Goal: Check status: Check status

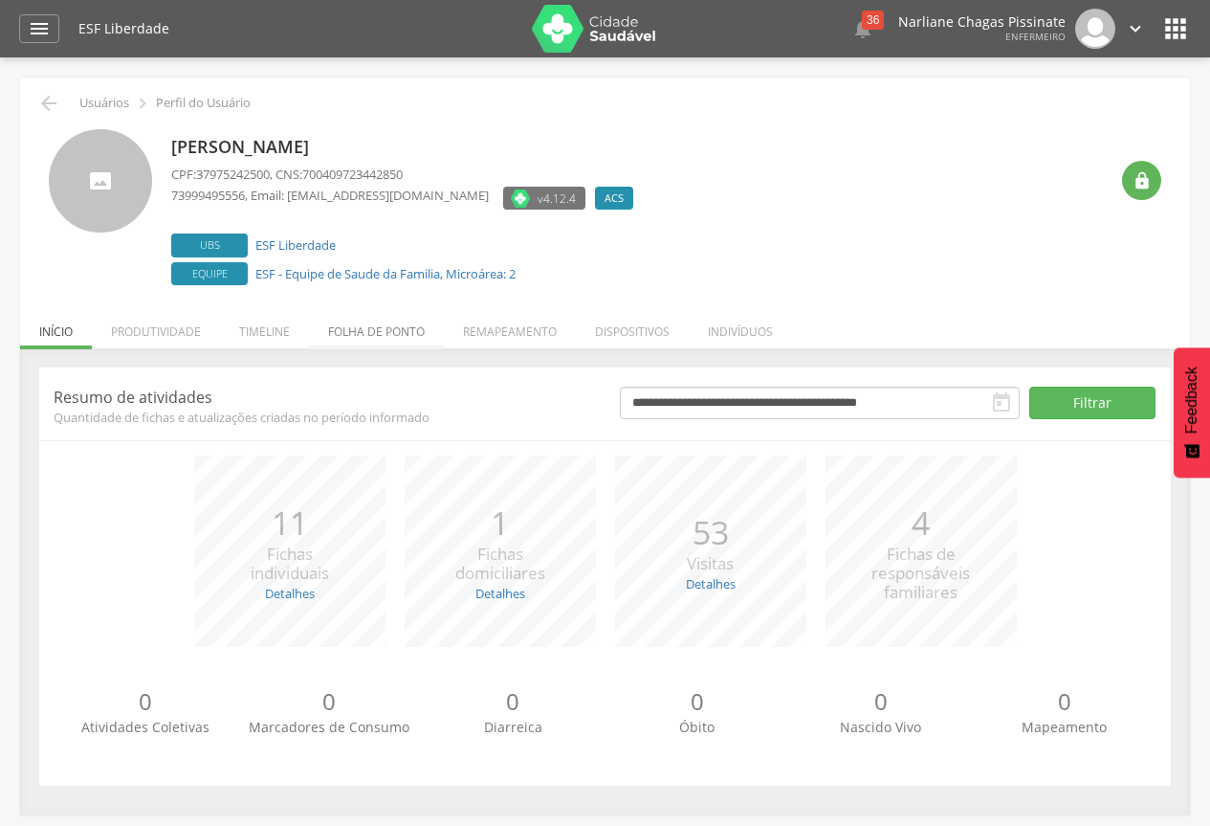
click at [412, 333] on li "Folha de ponto" at bounding box center [376, 326] width 135 height 45
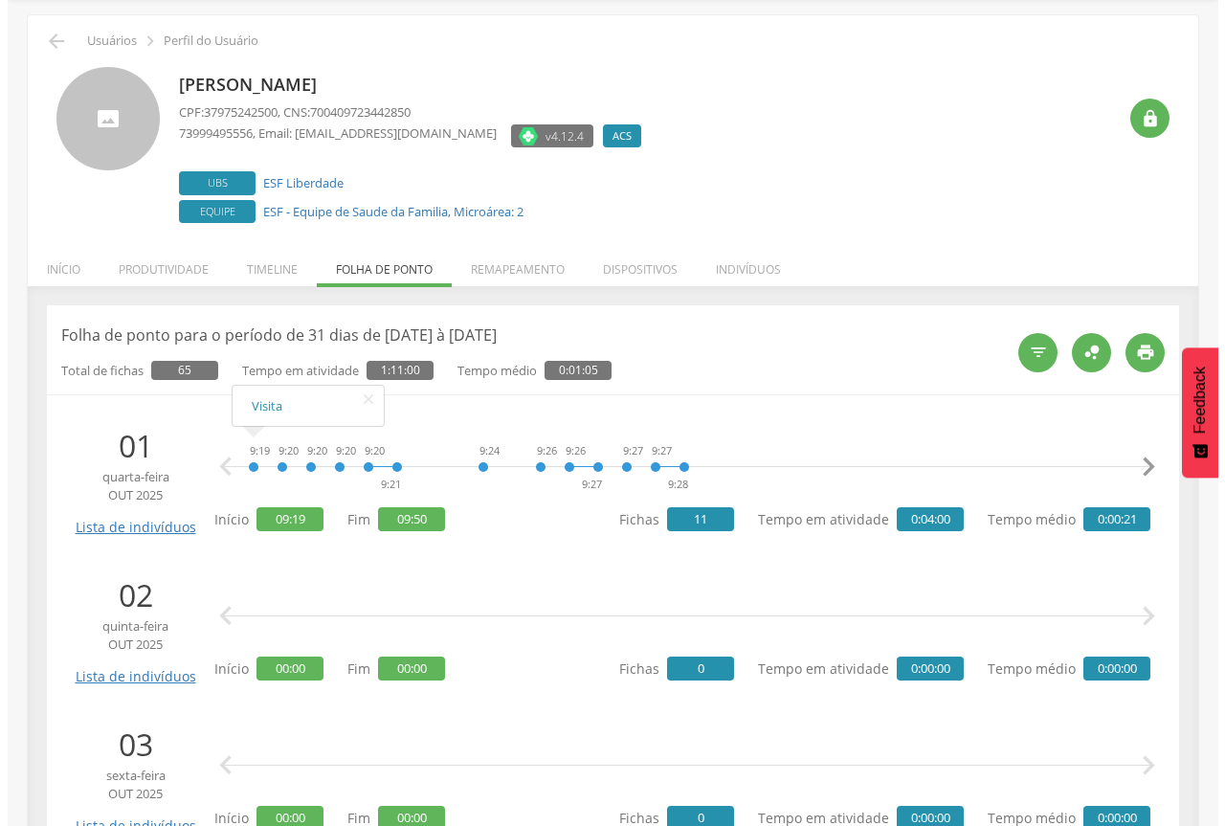
scroll to position [96, 0]
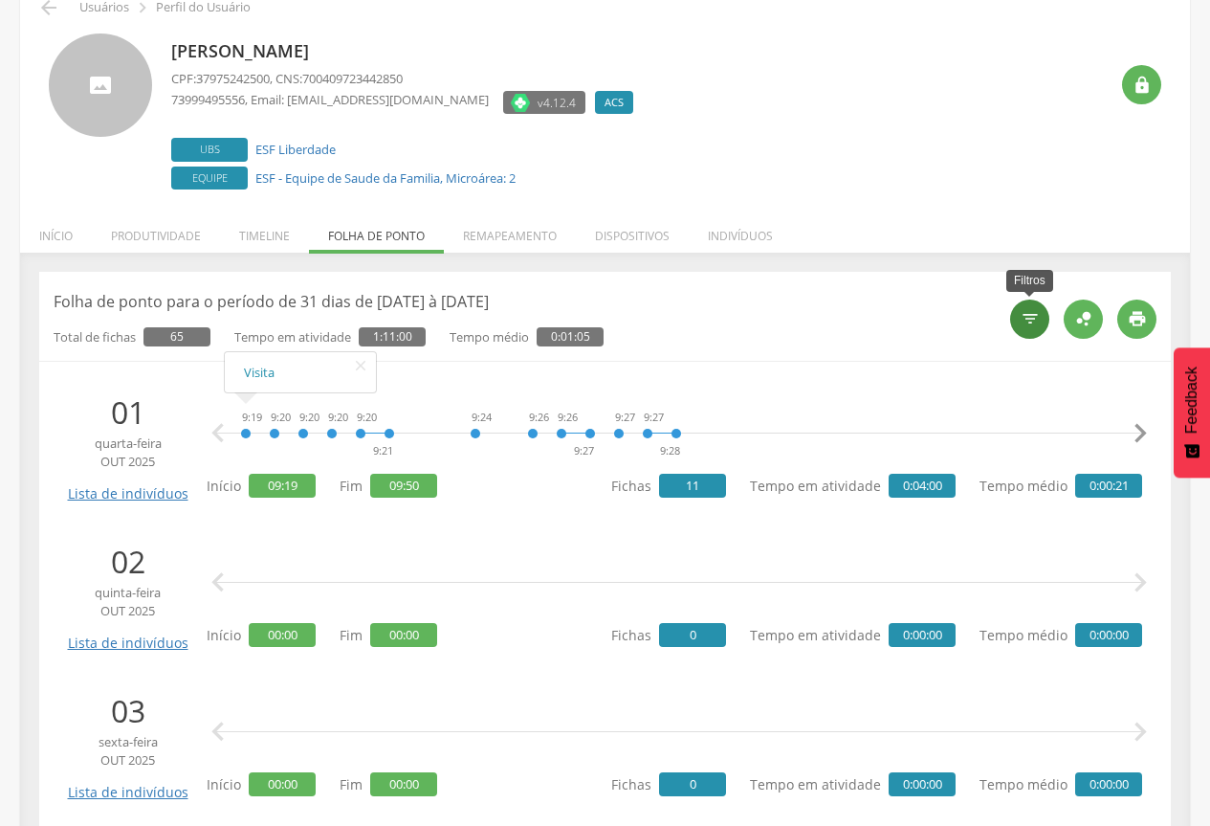
click at [1034, 323] on icon "" at bounding box center [1030, 318] width 19 height 19
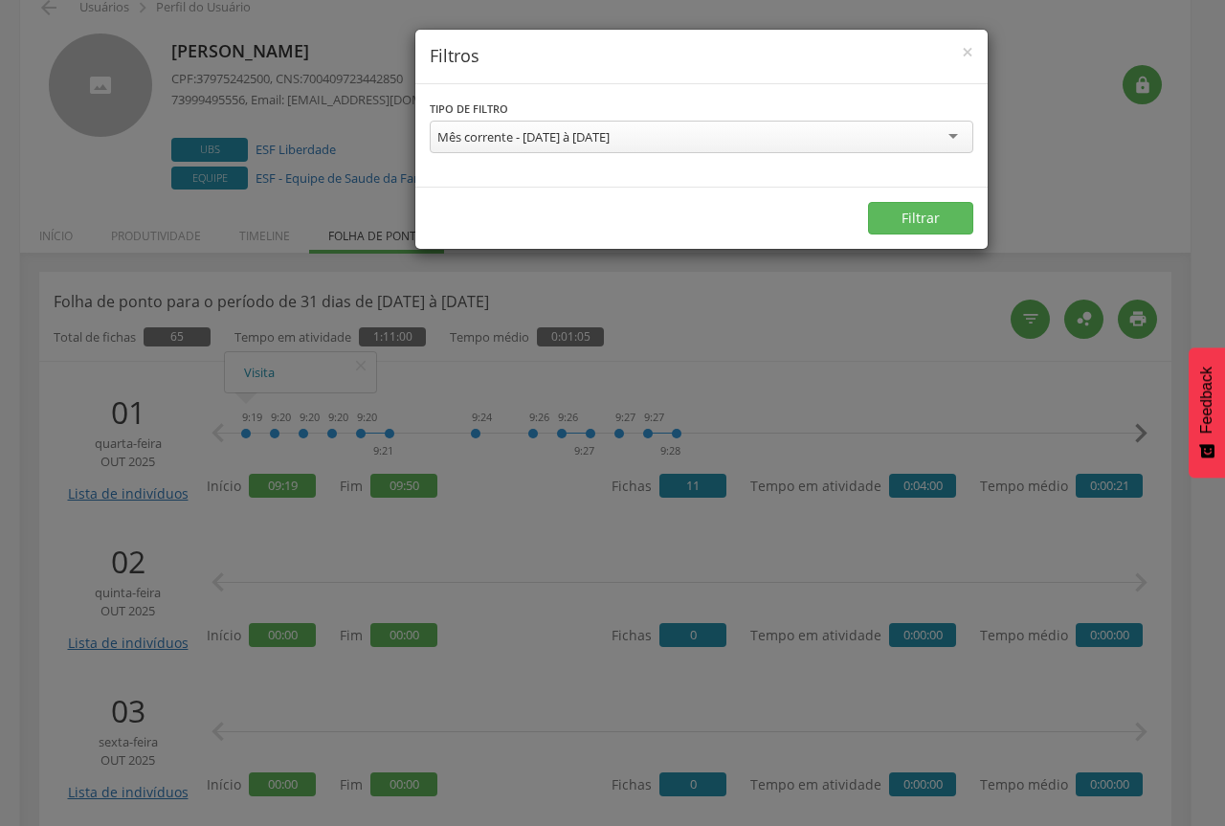
click at [756, 131] on div "Mês corrente - [DATE] à [DATE]" at bounding box center [701, 137] width 543 height 33
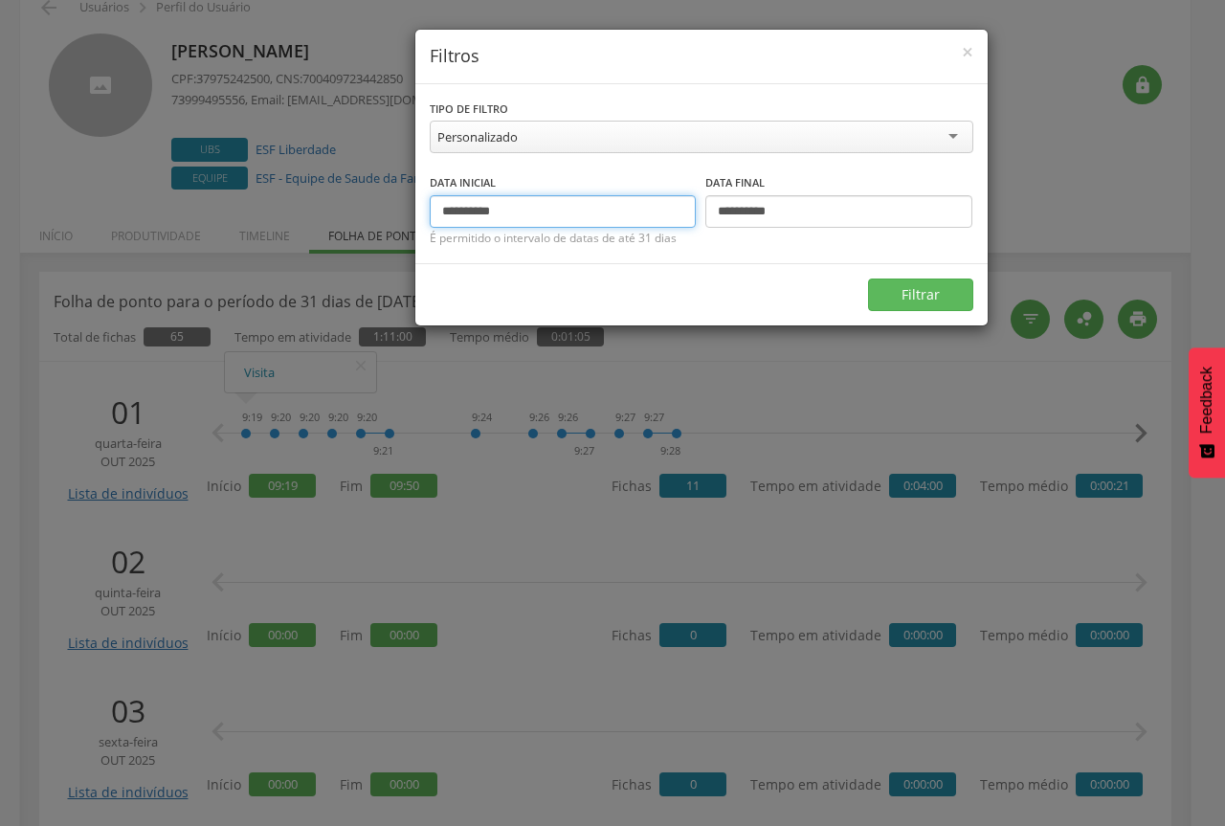
click at [471, 210] on input "**********" at bounding box center [563, 211] width 267 height 33
type input "**********"
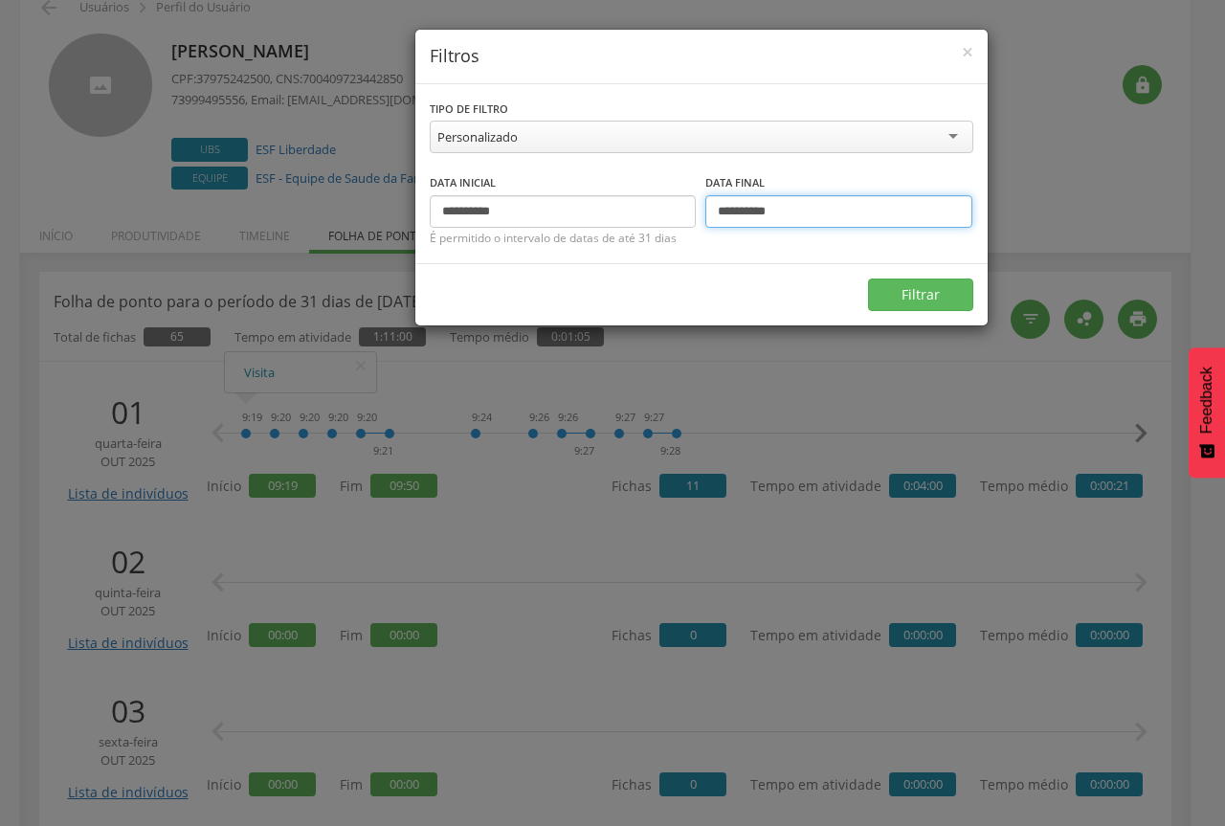
drag, startPoint x: 750, startPoint y: 210, endPoint x: 738, endPoint y: 211, distance: 12.5
click at [738, 211] on input "**********" at bounding box center [838, 211] width 267 height 33
drag, startPoint x: 832, startPoint y: 218, endPoint x: 709, endPoint y: 229, distance: 123.9
click at [709, 229] on fieldset "**********" at bounding box center [701, 210] width 543 height 77
type input "**********"
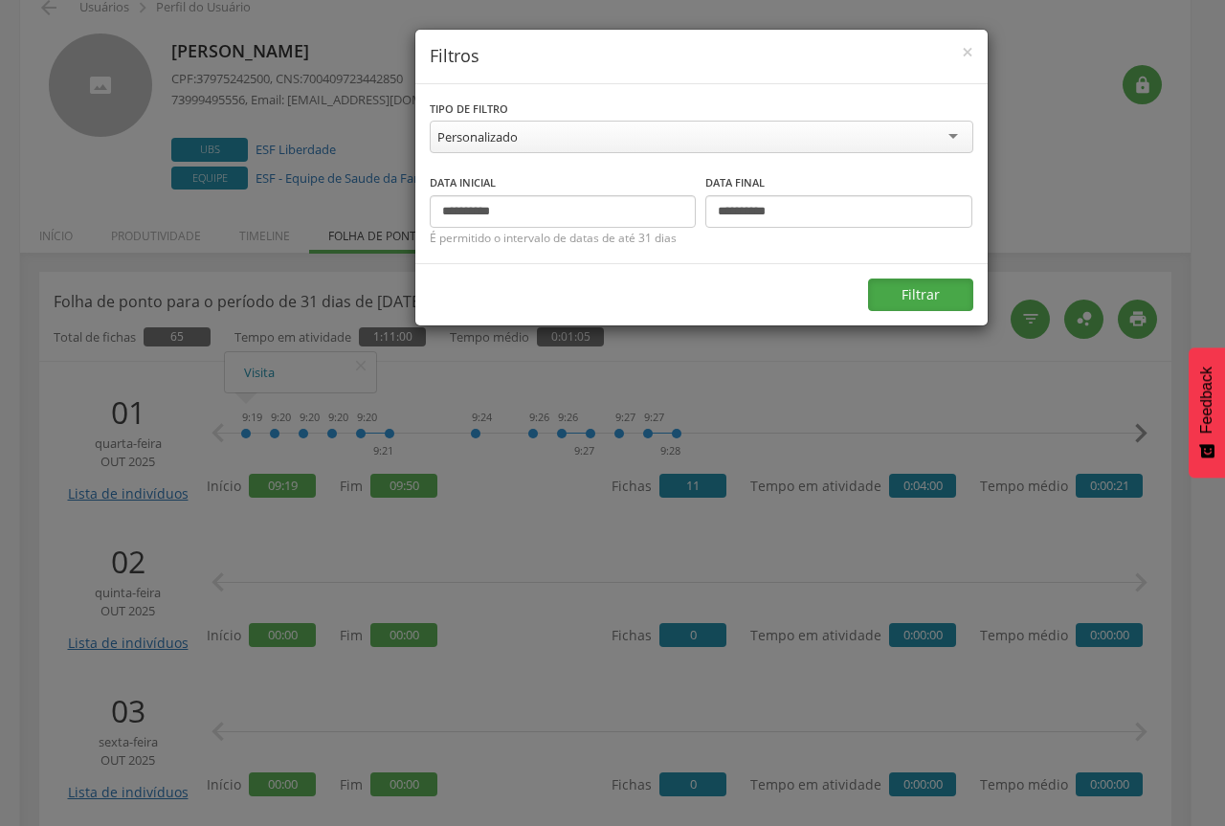
click at [890, 288] on button "Filtrar" at bounding box center [920, 294] width 105 height 33
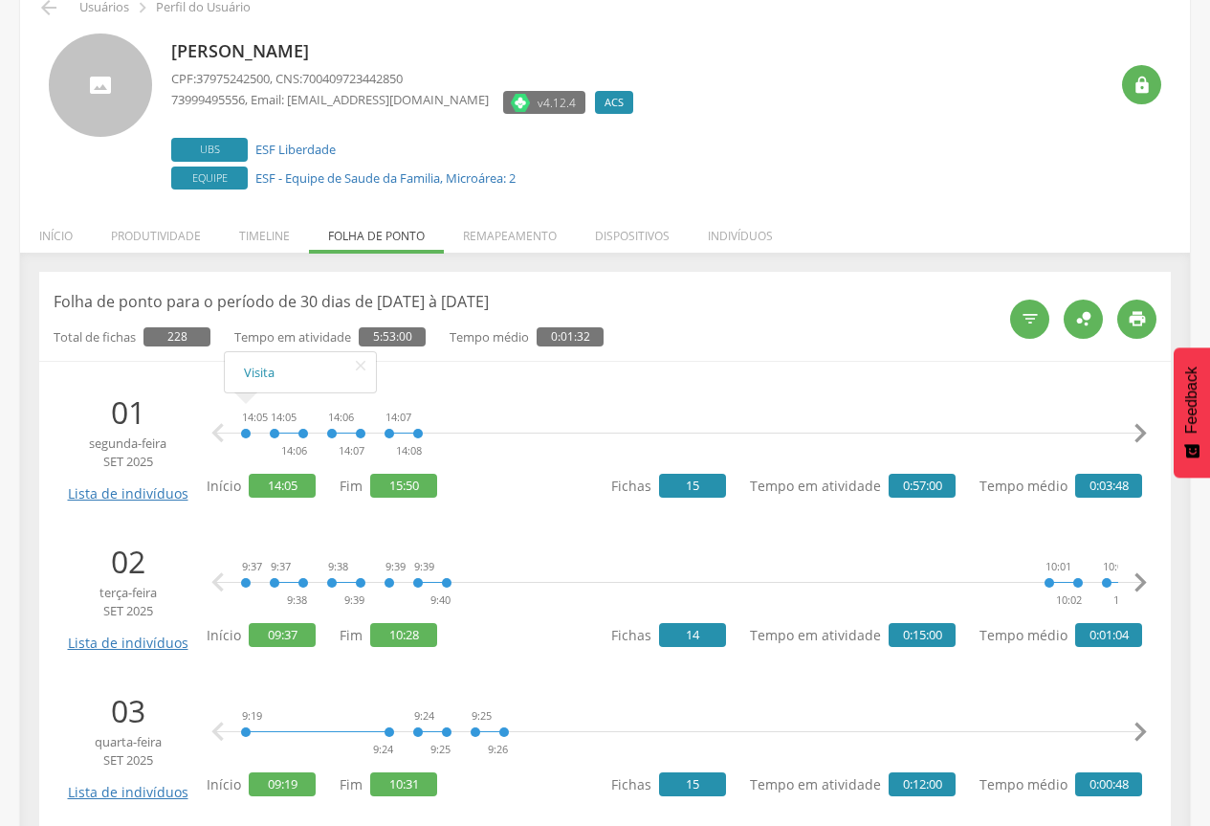
click at [219, 434] on icon "" at bounding box center [218, 433] width 38 height 38
click at [208, 436] on icon "" at bounding box center [218, 433] width 38 height 38
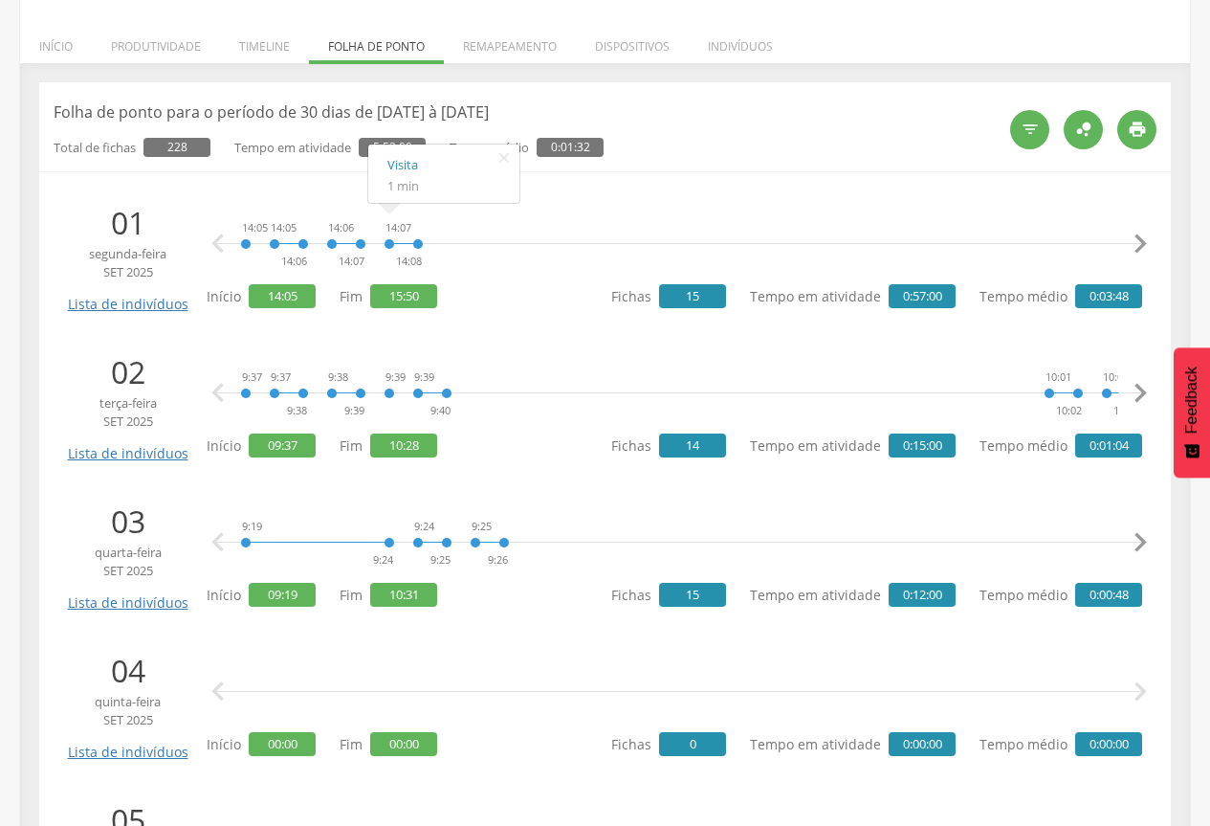
scroll to position [287, 0]
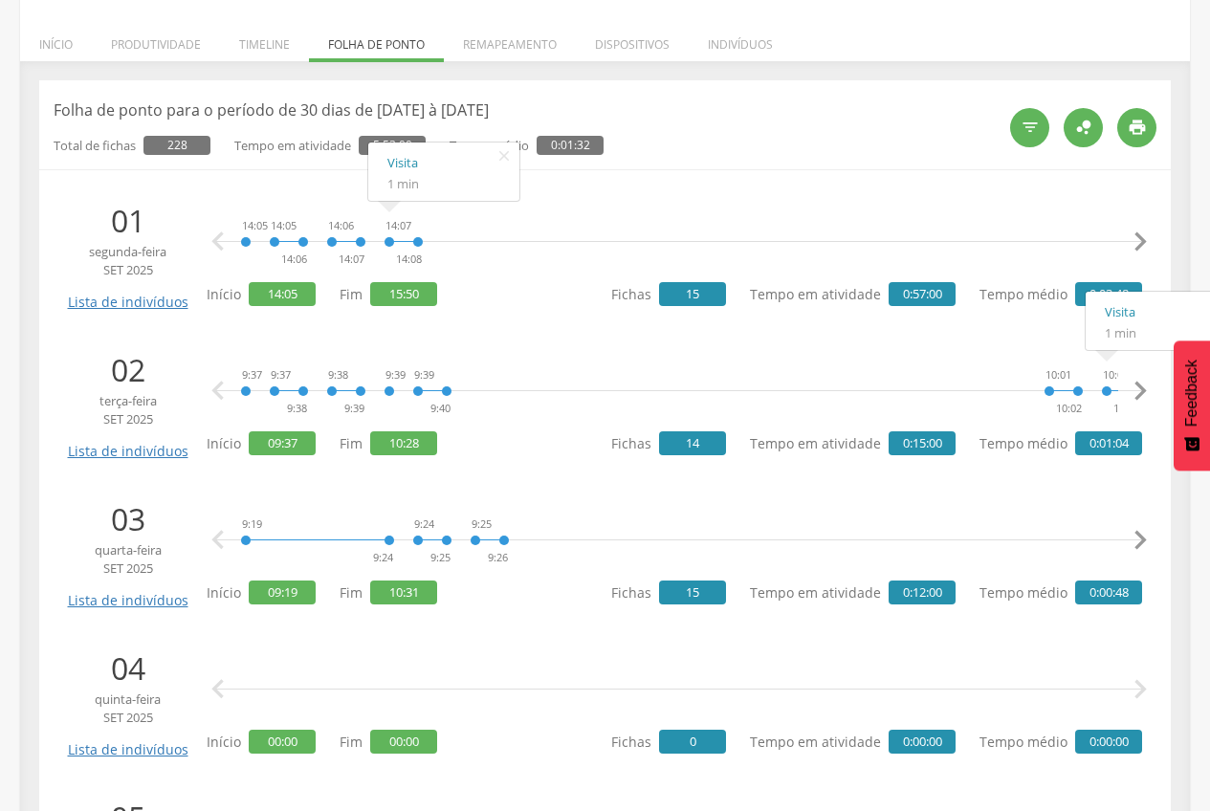
click at [1142, 387] on icon "" at bounding box center [1140, 391] width 38 height 38
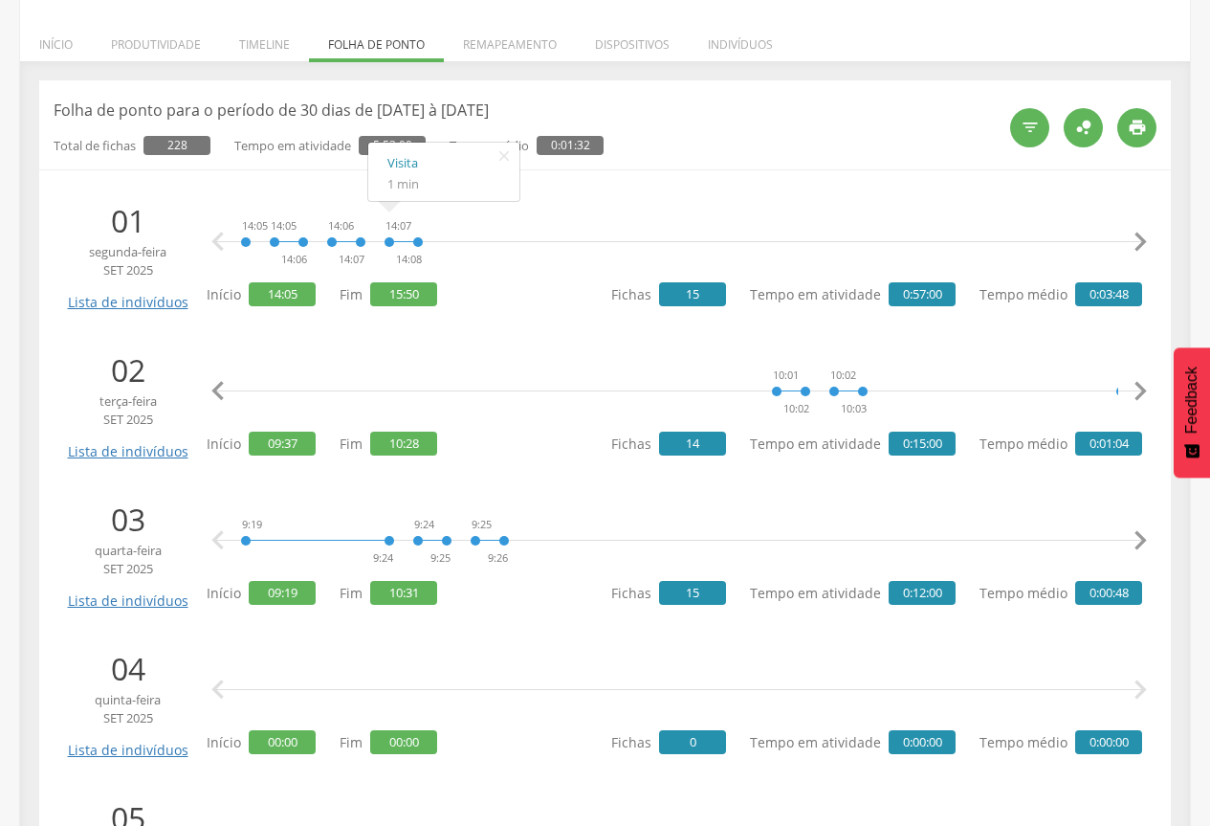
scroll to position [0, 293]
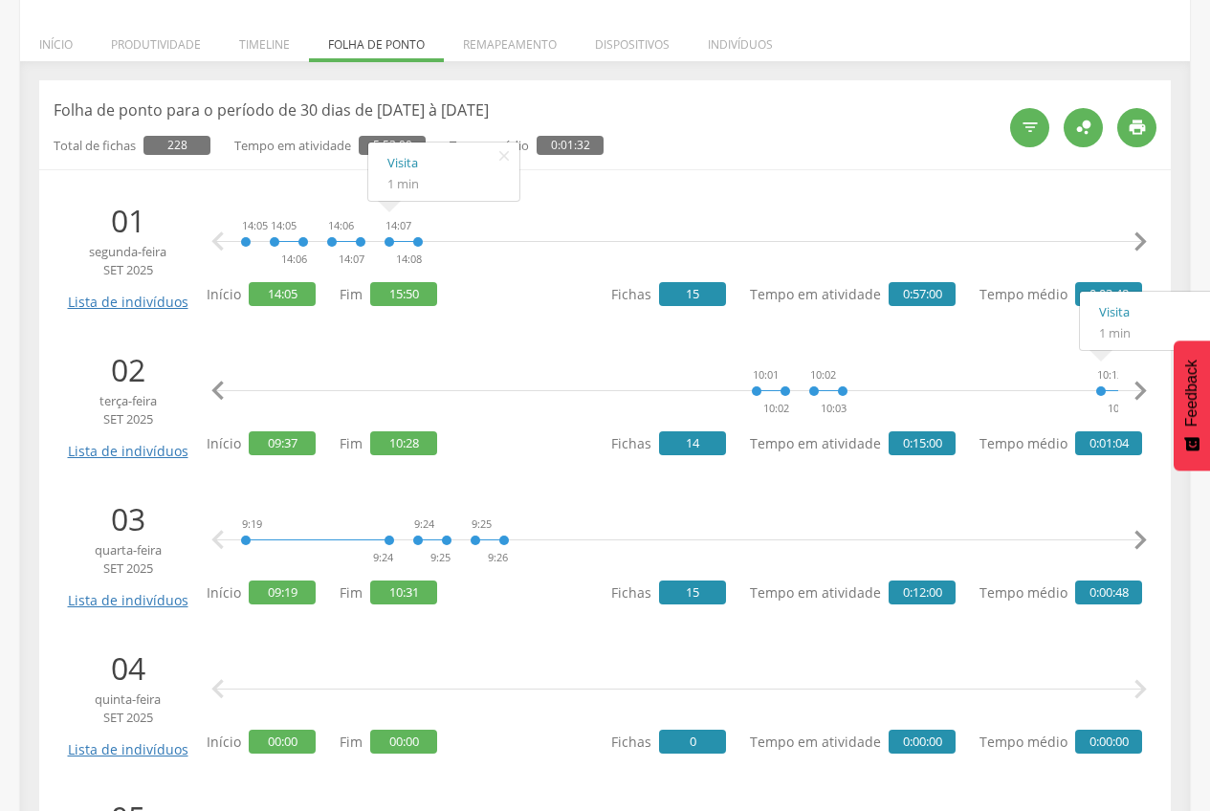
click at [1142, 383] on icon "" at bounding box center [1140, 391] width 38 height 38
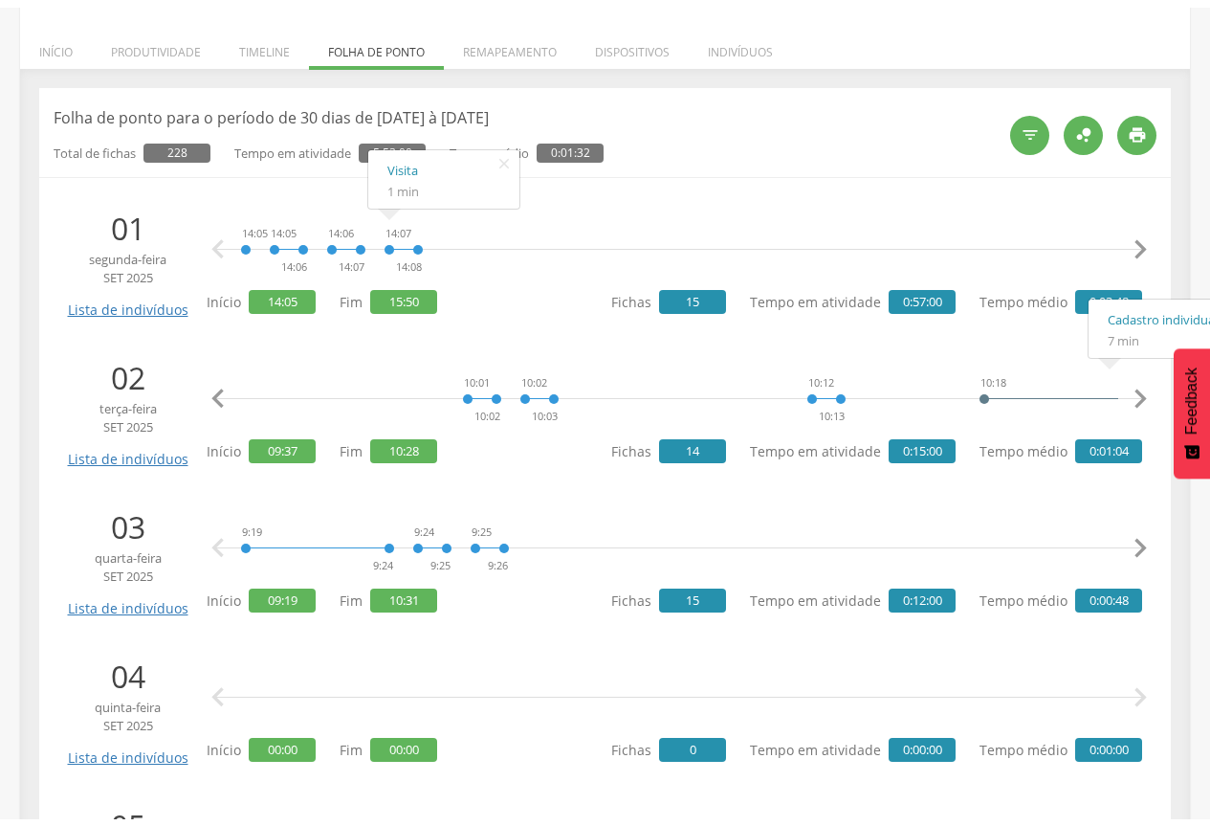
scroll to position [0, 586]
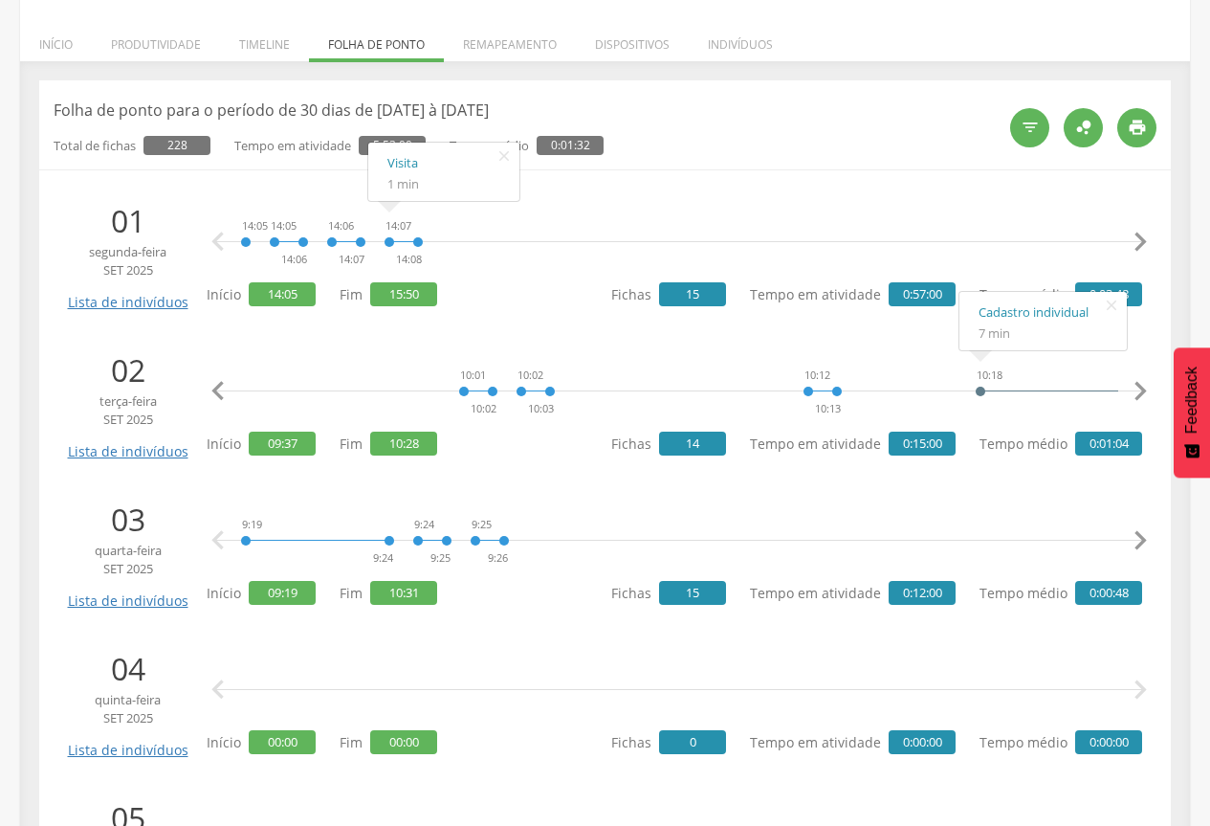
click at [1140, 390] on icon "" at bounding box center [1140, 391] width 38 height 38
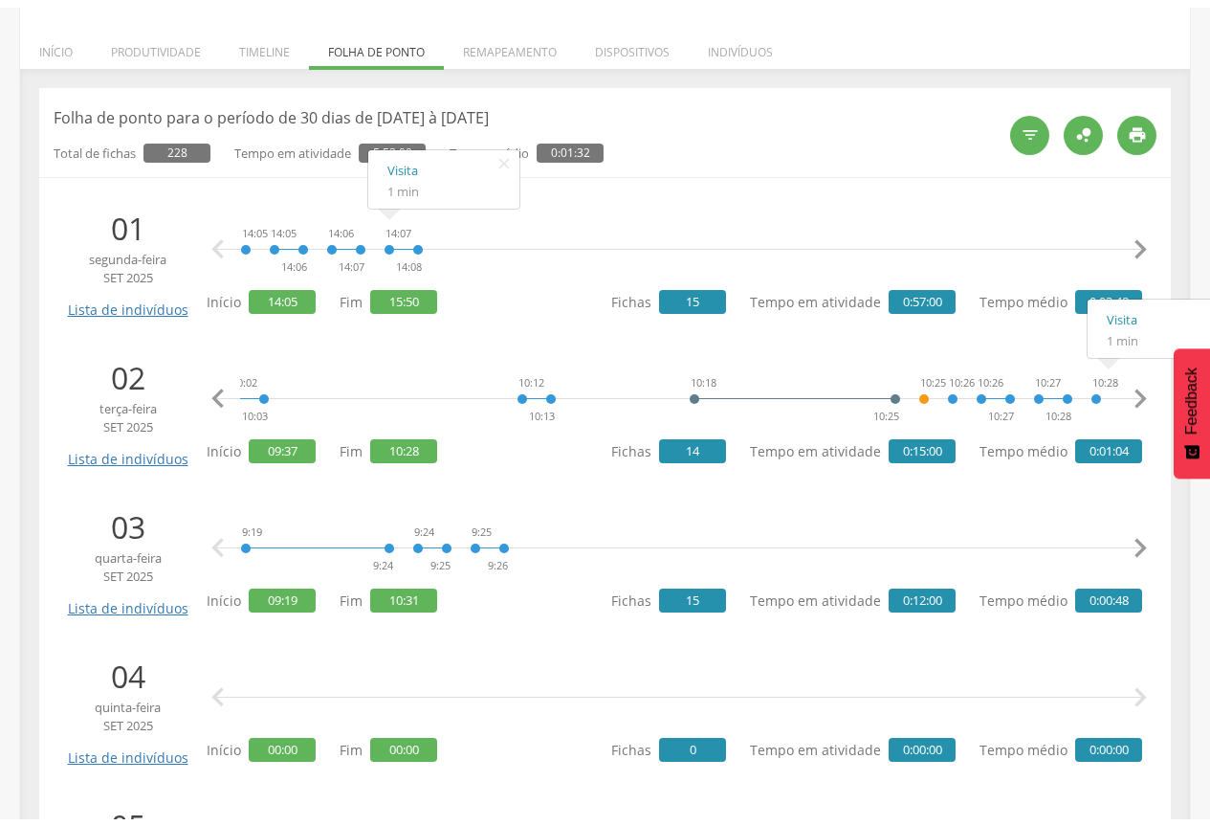
scroll to position [0, 873]
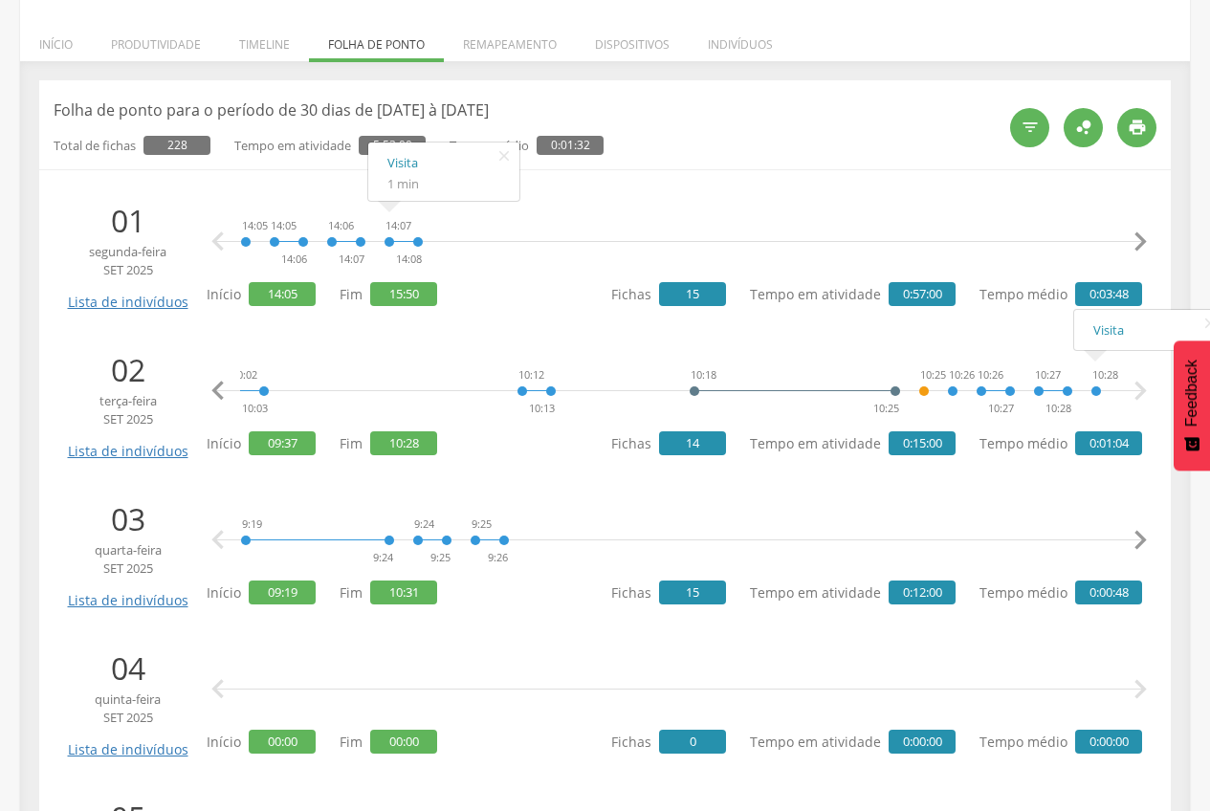
click at [1144, 389] on icon "" at bounding box center [1140, 391] width 38 height 38
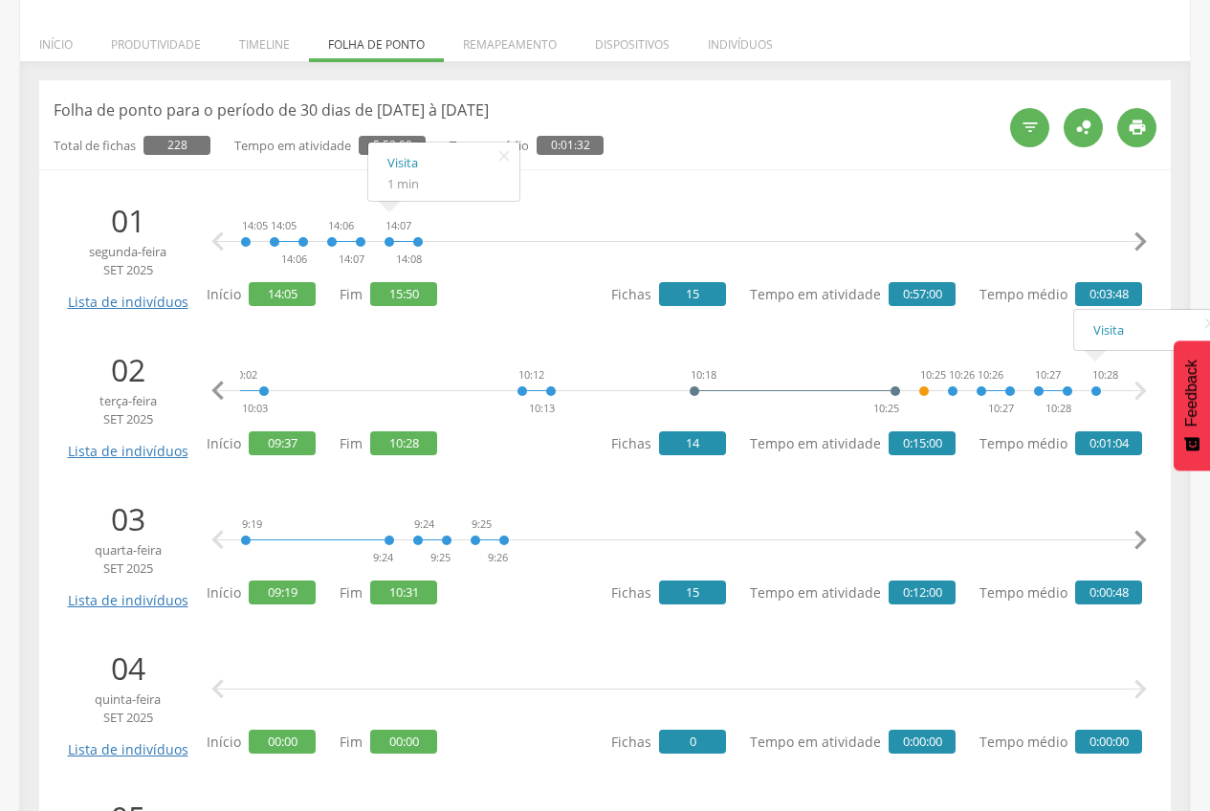
click at [1144, 389] on icon "" at bounding box center [1140, 391] width 38 height 38
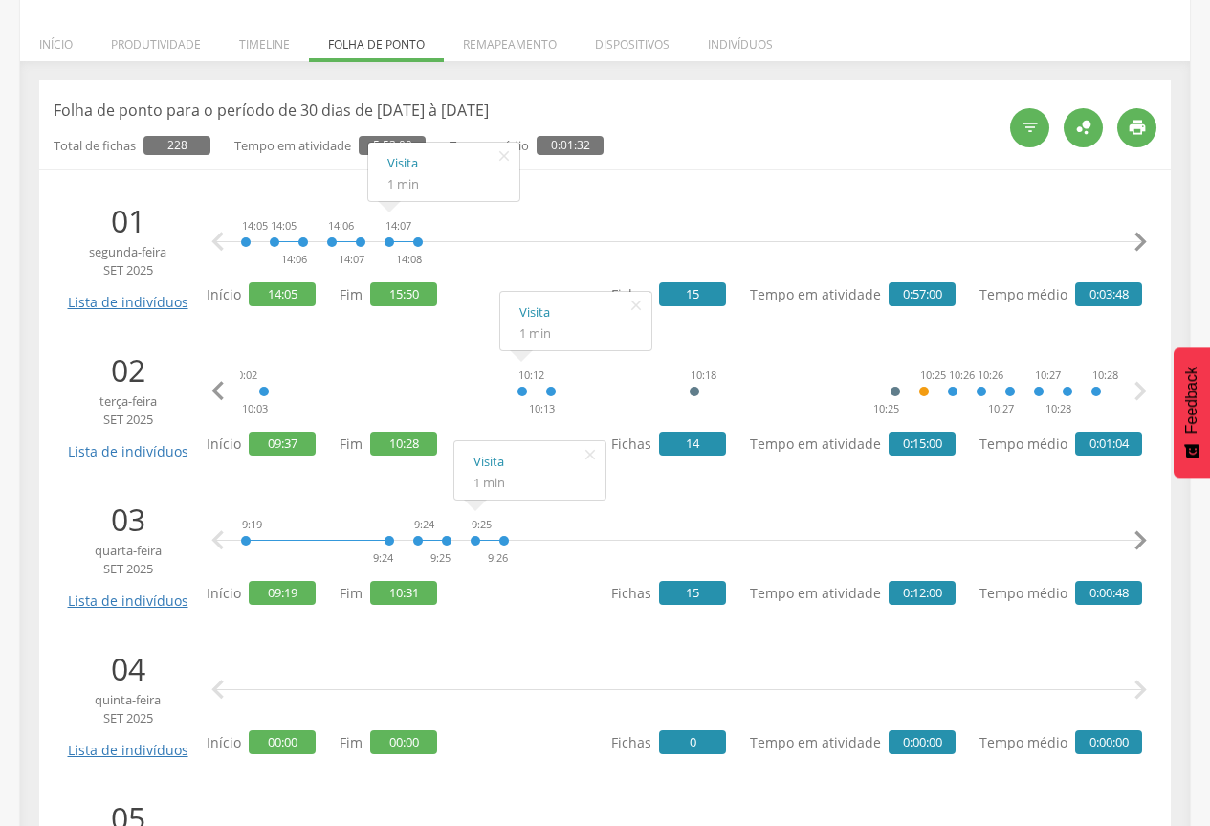
click at [1141, 534] on icon "" at bounding box center [1140, 540] width 38 height 38
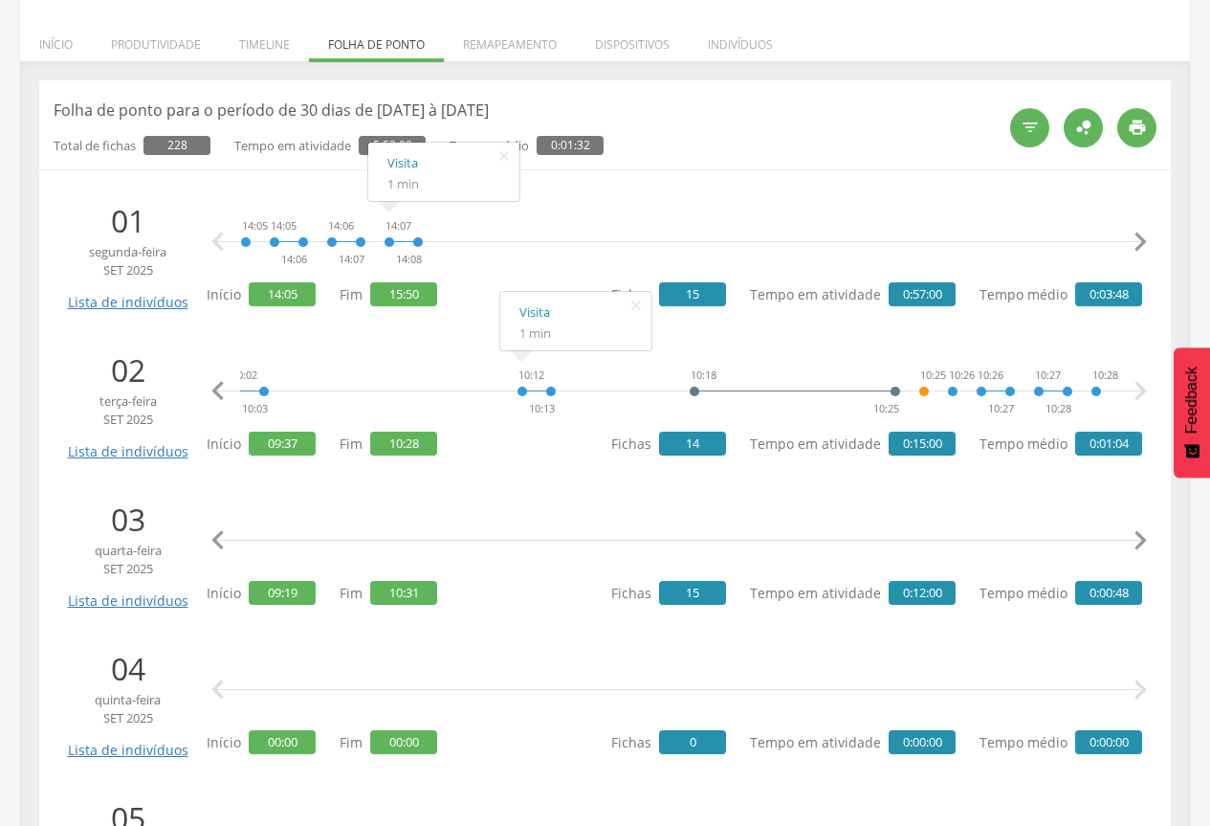
click at [1141, 534] on icon "" at bounding box center [1140, 540] width 38 height 38
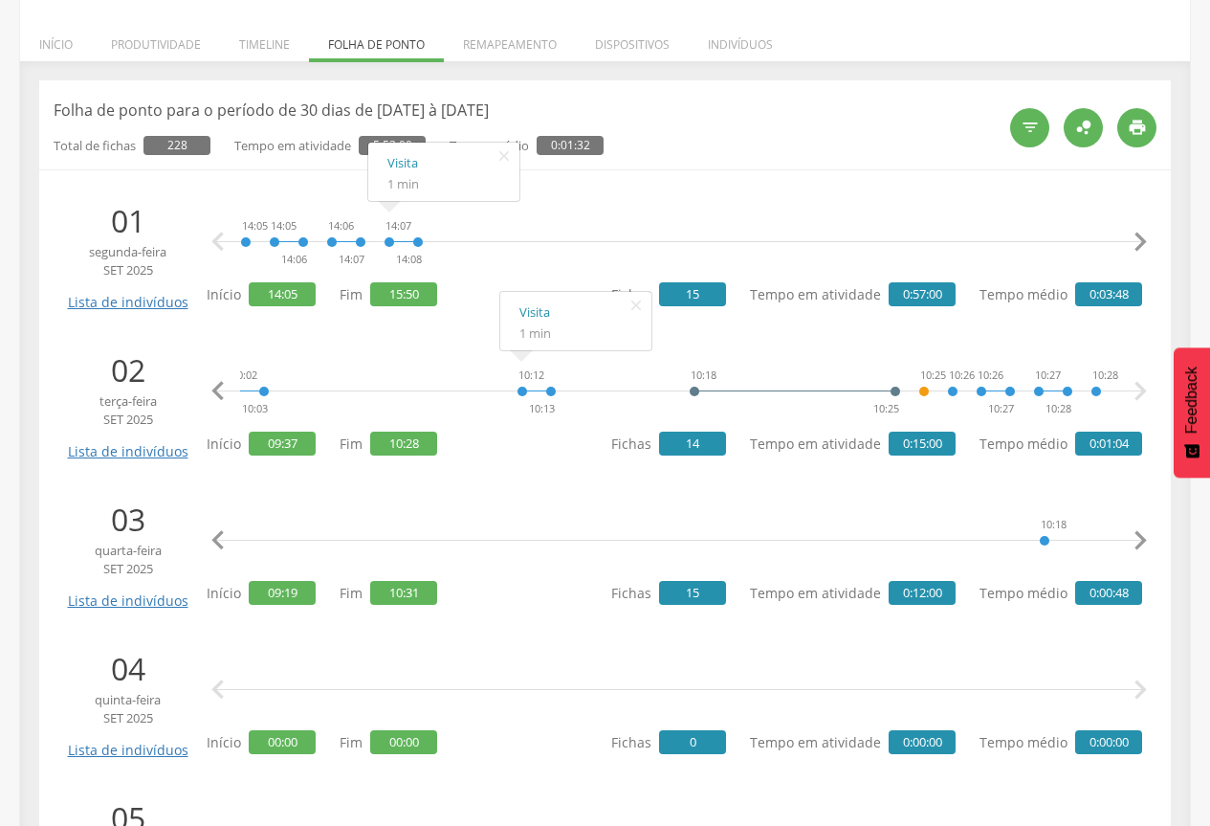
click at [1141, 534] on icon "" at bounding box center [1140, 540] width 38 height 38
click at [1138, 533] on icon "" at bounding box center [1140, 540] width 38 height 38
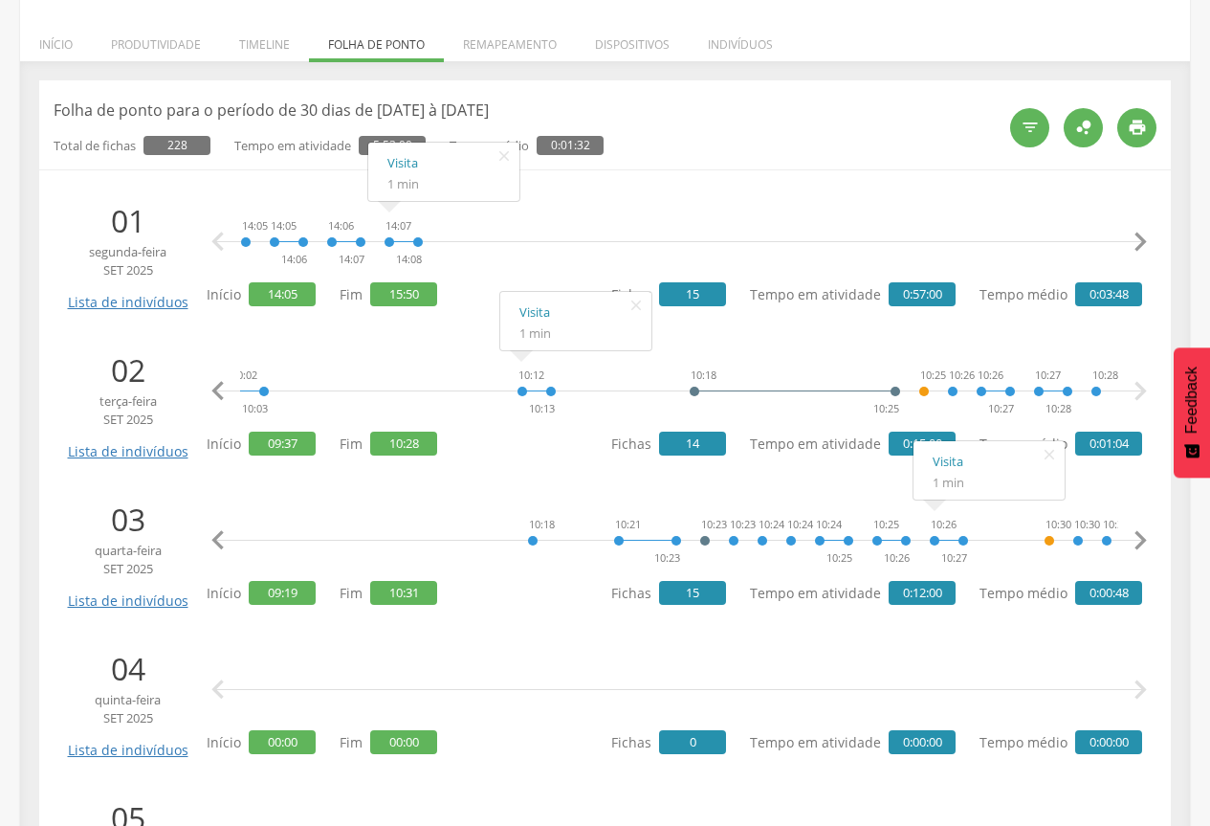
click at [1149, 532] on icon "" at bounding box center [1140, 540] width 38 height 38
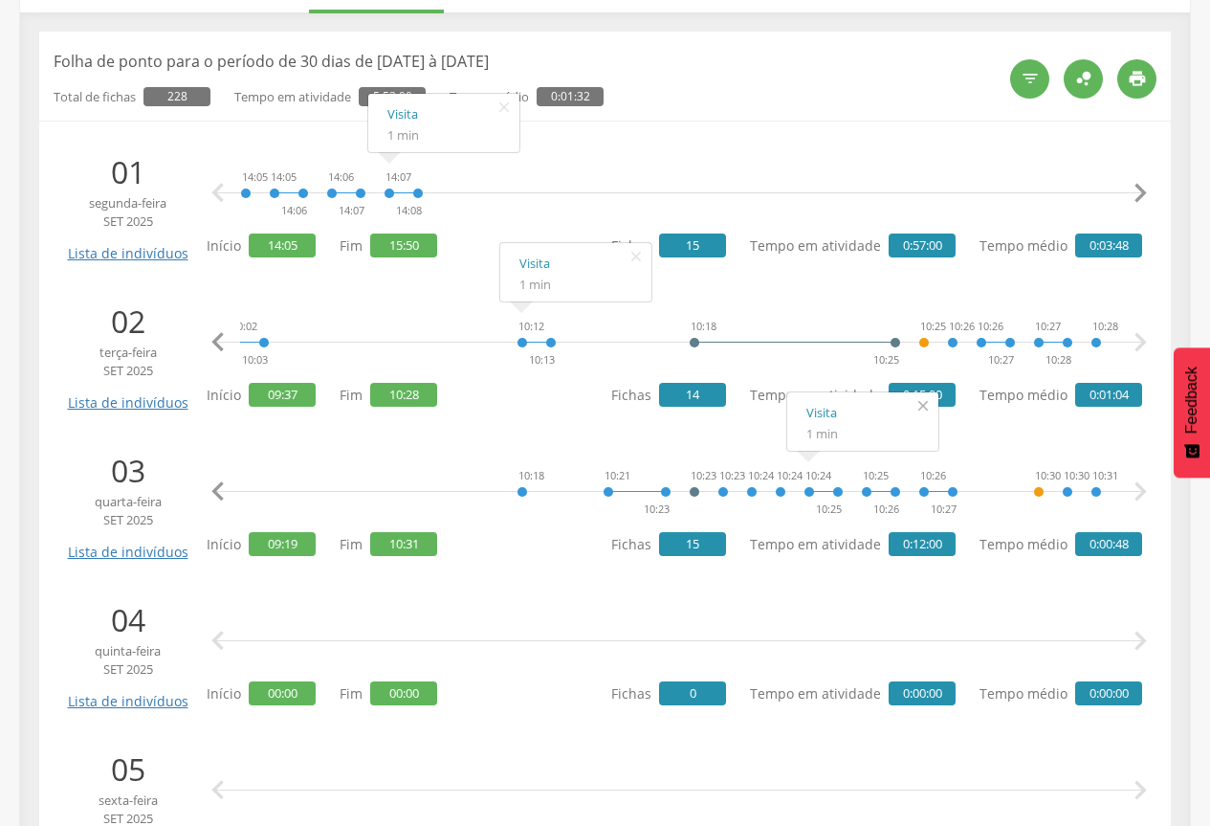
scroll to position [0, 0]
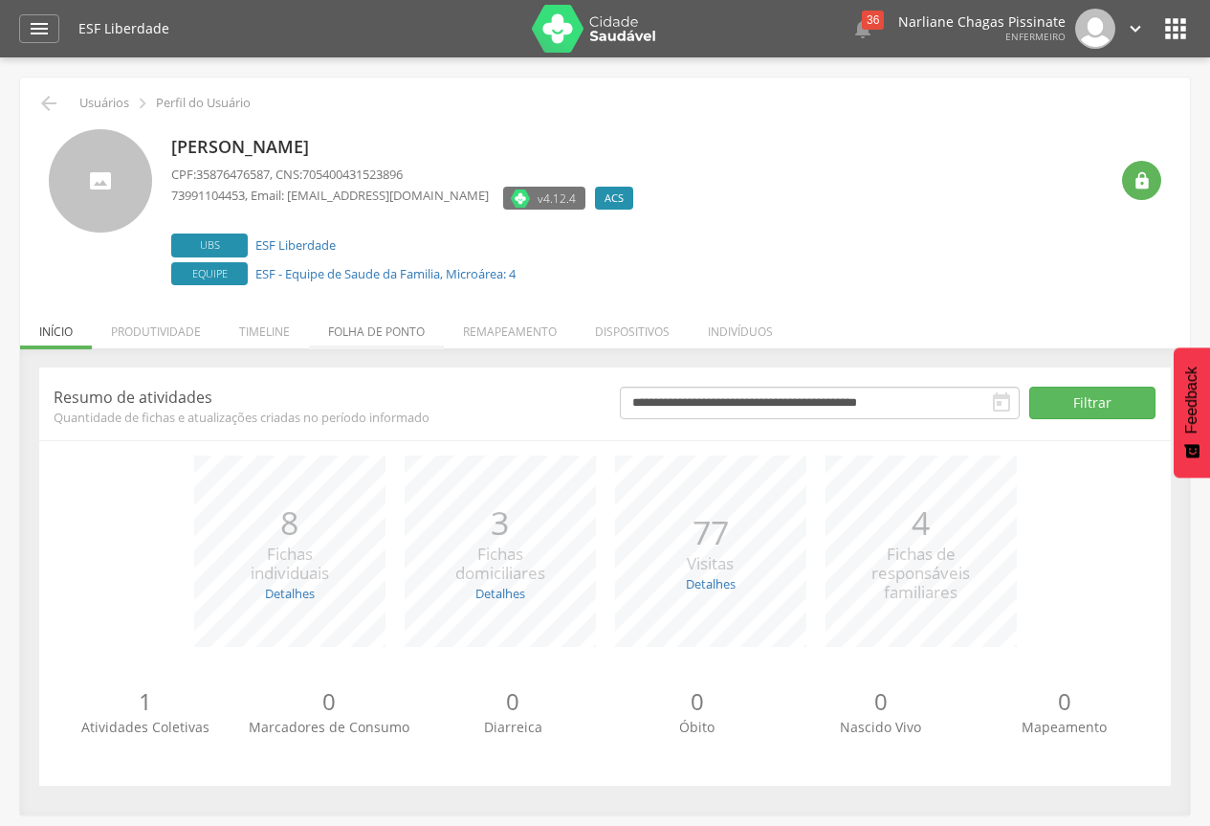
click at [353, 332] on li "Folha de ponto" at bounding box center [376, 326] width 135 height 45
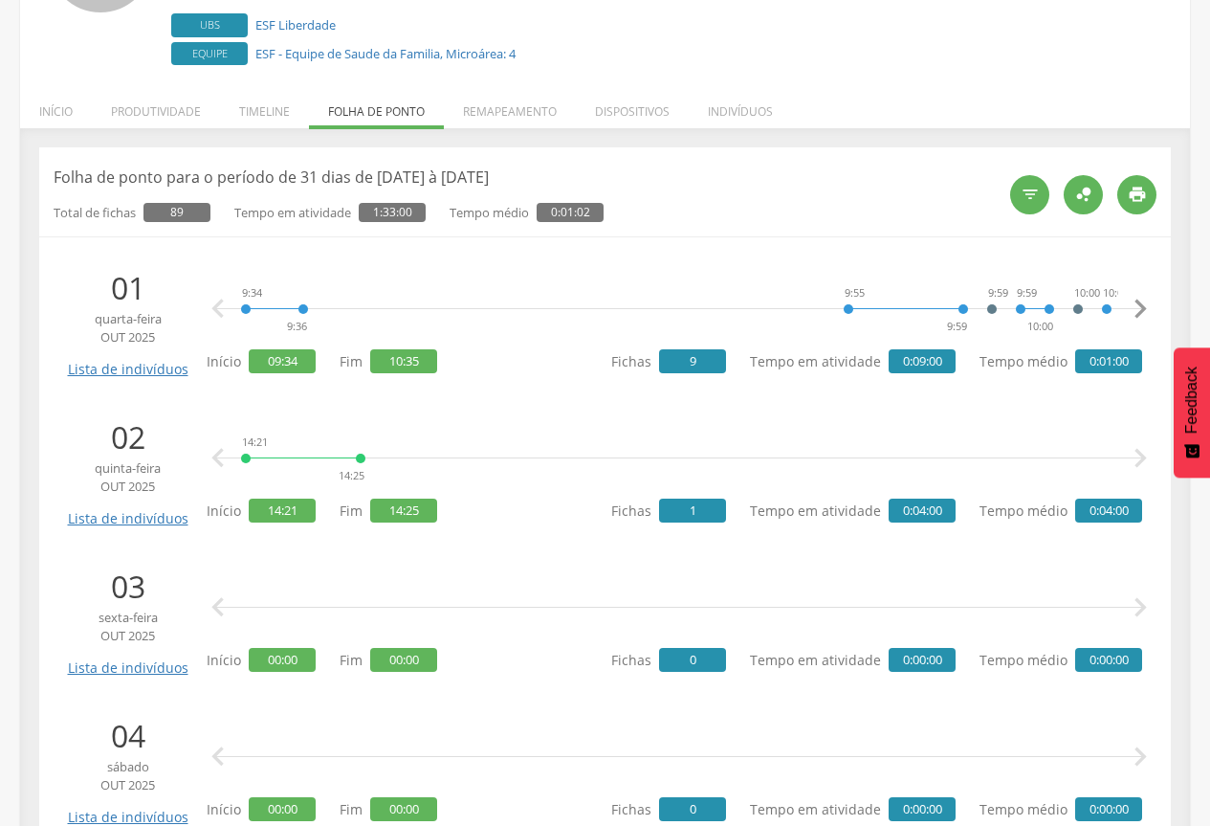
scroll to position [287, 0]
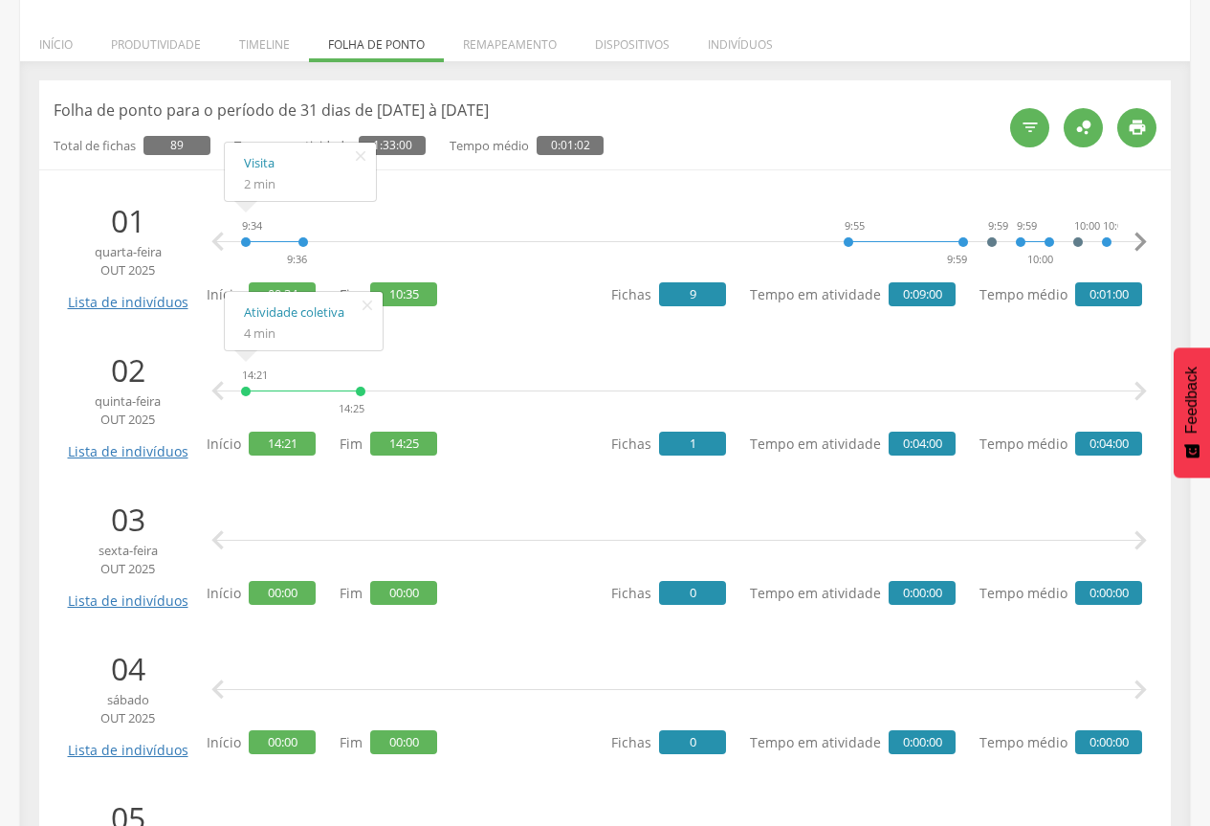
click at [370, 307] on icon "" at bounding box center [367, 305] width 31 height 27
click at [365, 305] on icon "" at bounding box center [367, 305] width 31 height 27
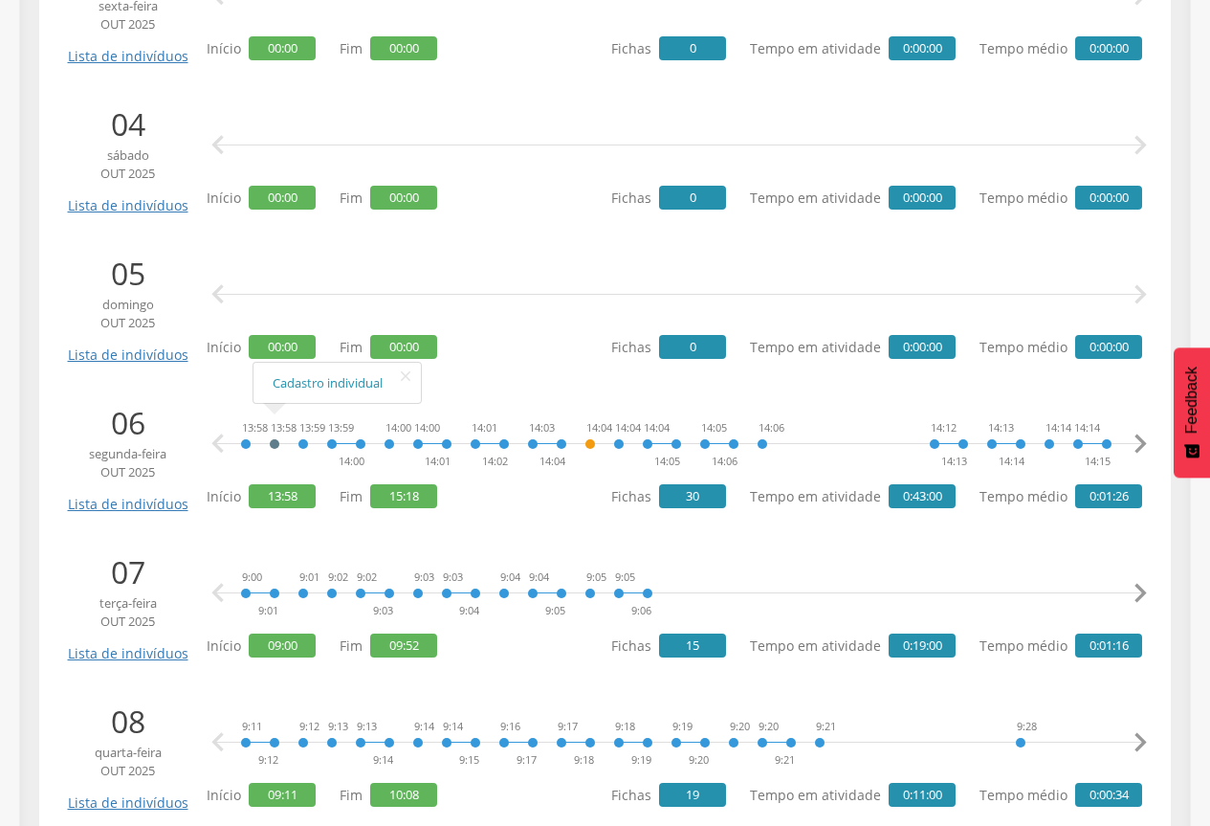
scroll to position [861, 0]
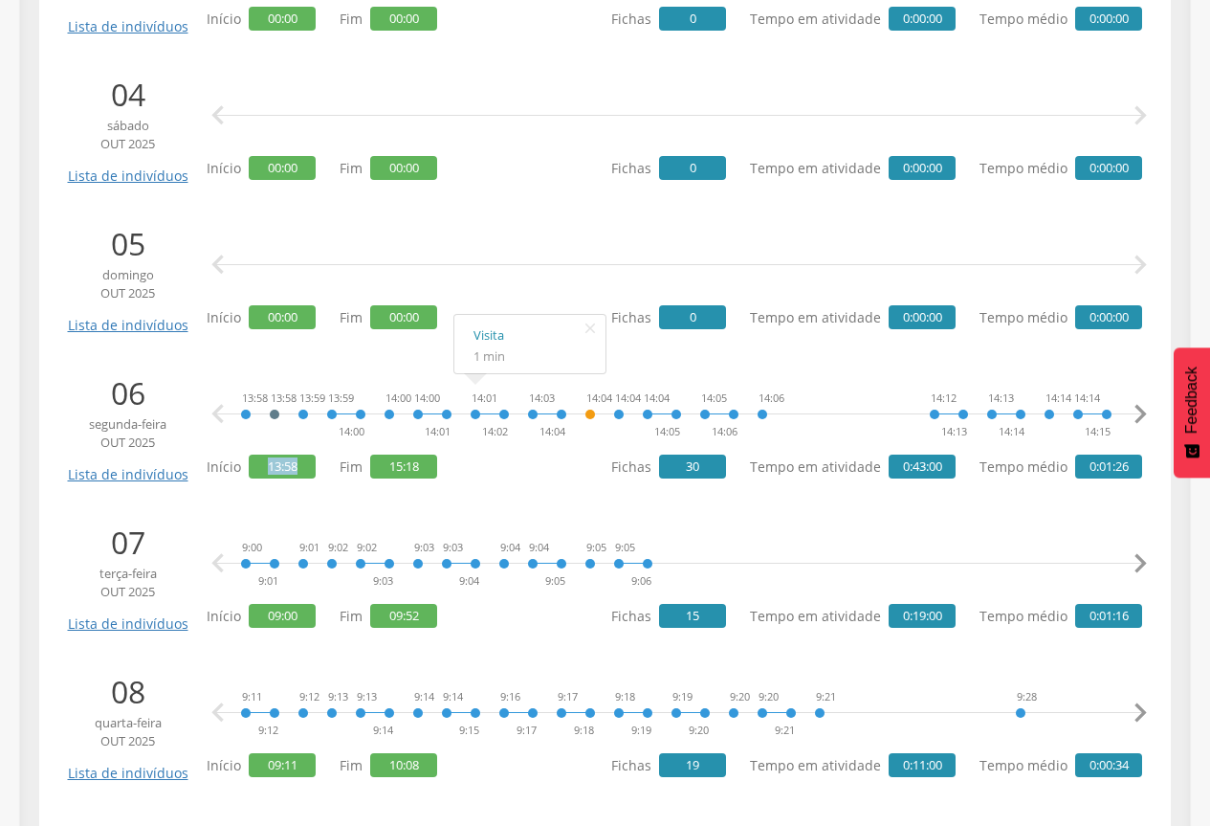
drag, startPoint x: 263, startPoint y: 470, endPoint x: 304, endPoint y: 470, distance: 41.1
click at [304, 470] on span "13:58" at bounding box center [282, 466] width 67 height 24
drag, startPoint x: 390, startPoint y: 469, endPoint x: 419, endPoint y: 468, distance: 28.7
click at [419, 468] on span "15:18" at bounding box center [403, 466] width 67 height 24
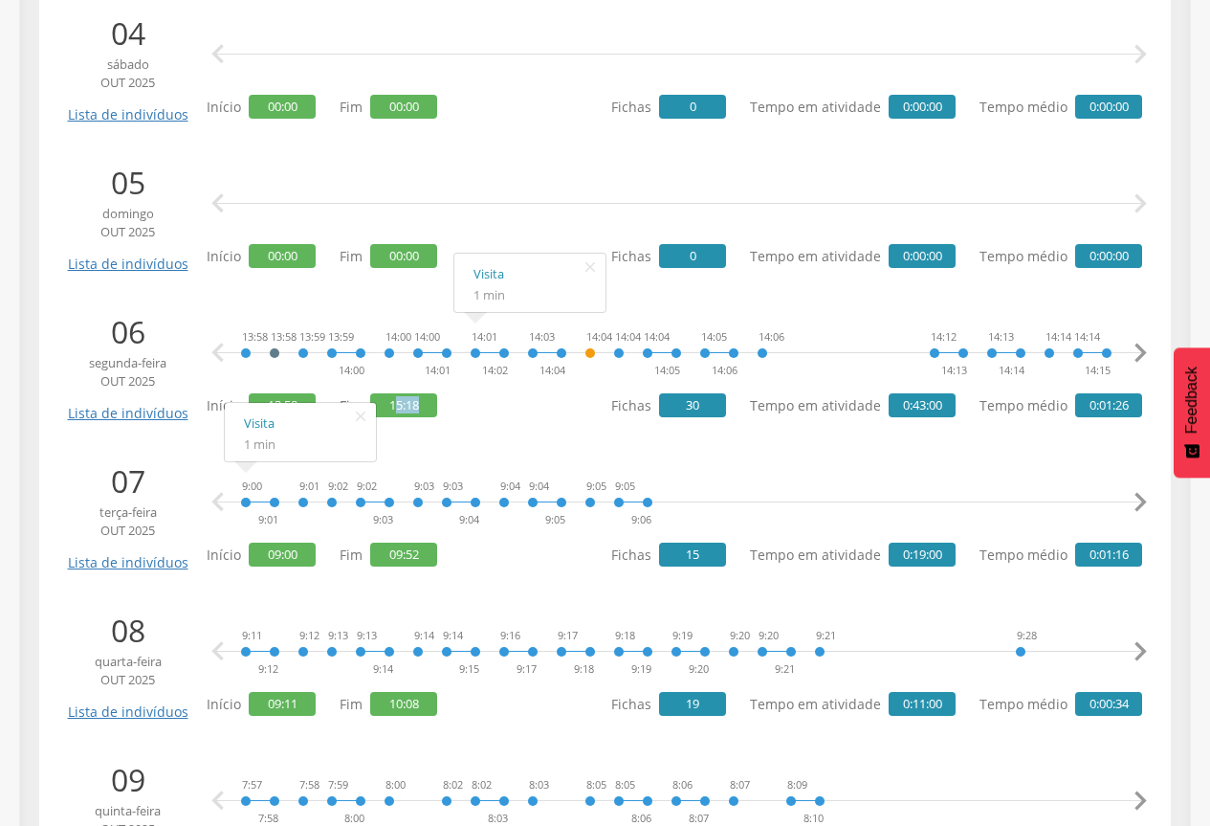
scroll to position [957, 0]
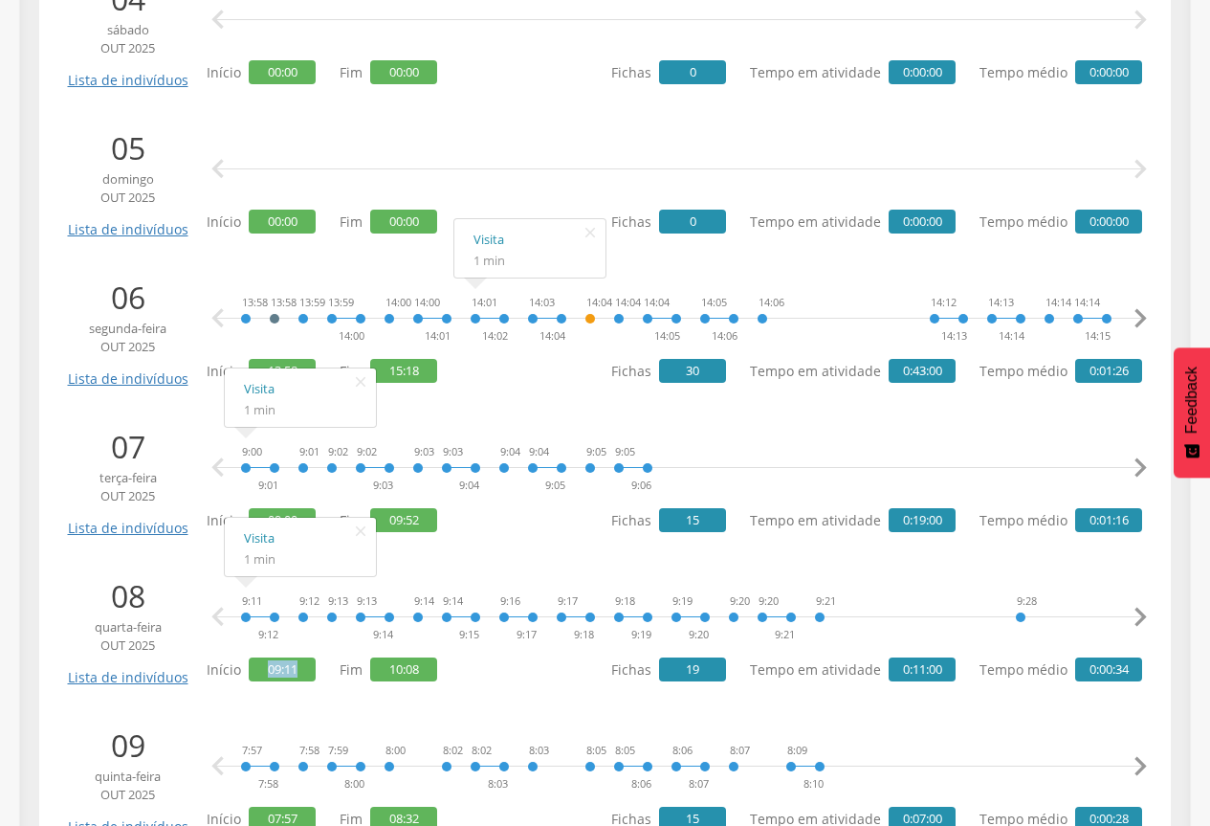
drag, startPoint x: 260, startPoint y: 666, endPoint x: 299, endPoint y: 673, distance: 39.8
click at [299, 673] on span "09:11" at bounding box center [282, 669] width 67 height 24
drag, startPoint x: 389, startPoint y: 677, endPoint x: 423, endPoint y: 677, distance: 33.5
click at [423, 677] on span "10:08" at bounding box center [403, 669] width 67 height 24
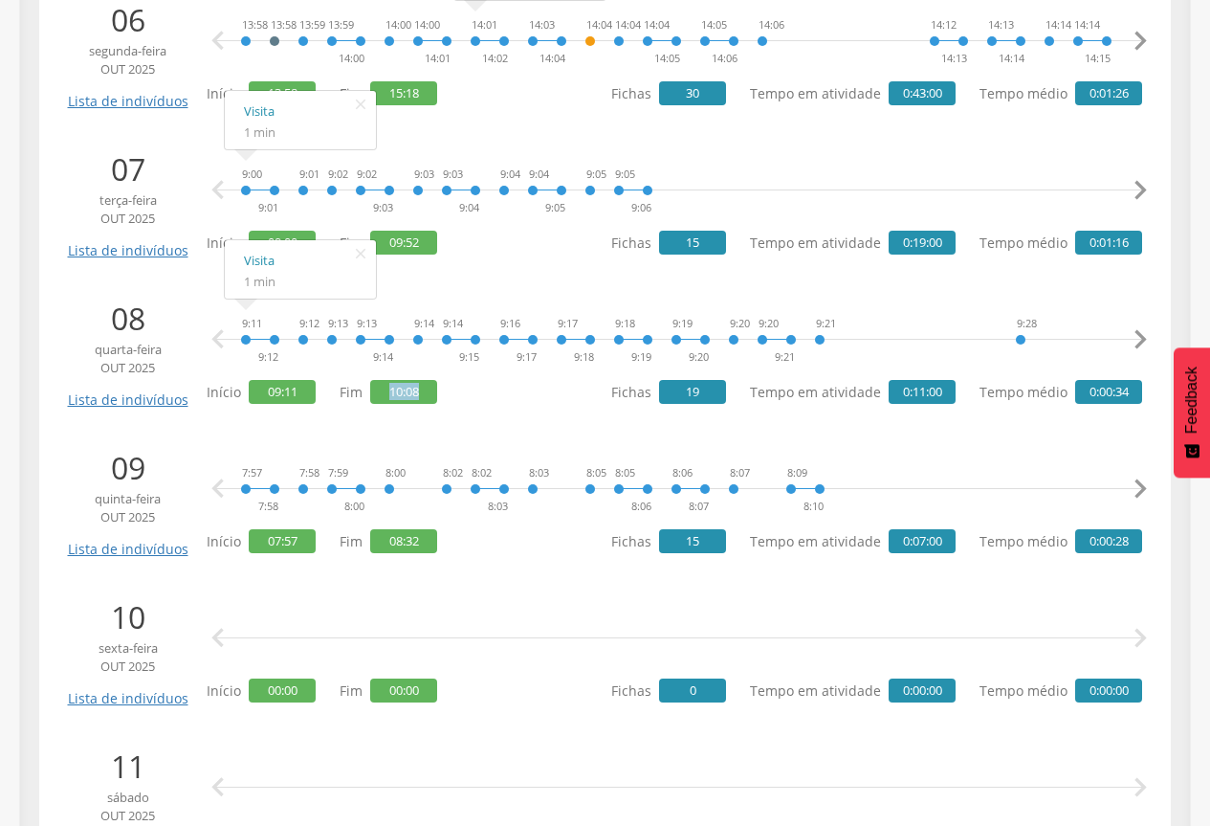
scroll to position [1244, 0]
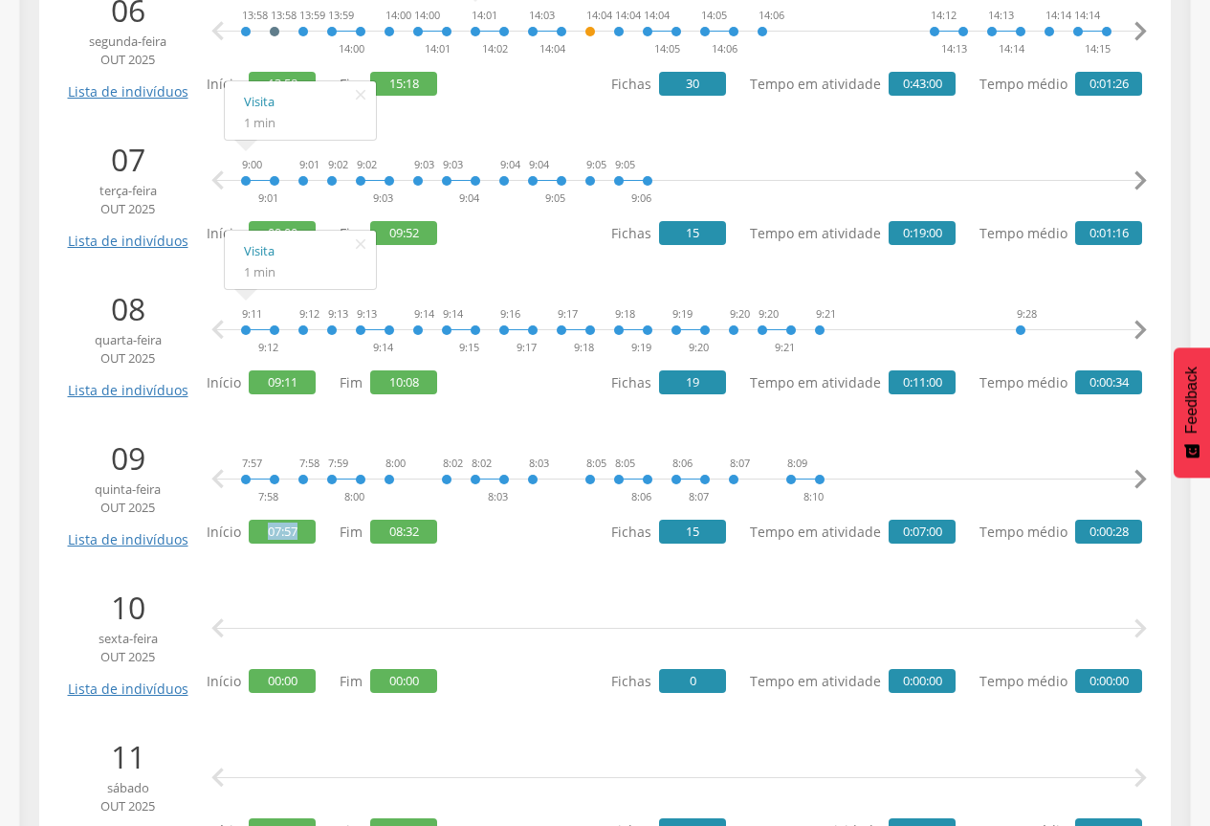
drag, startPoint x: 266, startPoint y: 540, endPoint x: 355, endPoint y: 545, distance: 89.2
click at [303, 542] on span "07:57" at bounding box center [282, 532] width 67 height 24
click at [528, 600] on div " " at bounding box center [679, 628] width 926 height 57
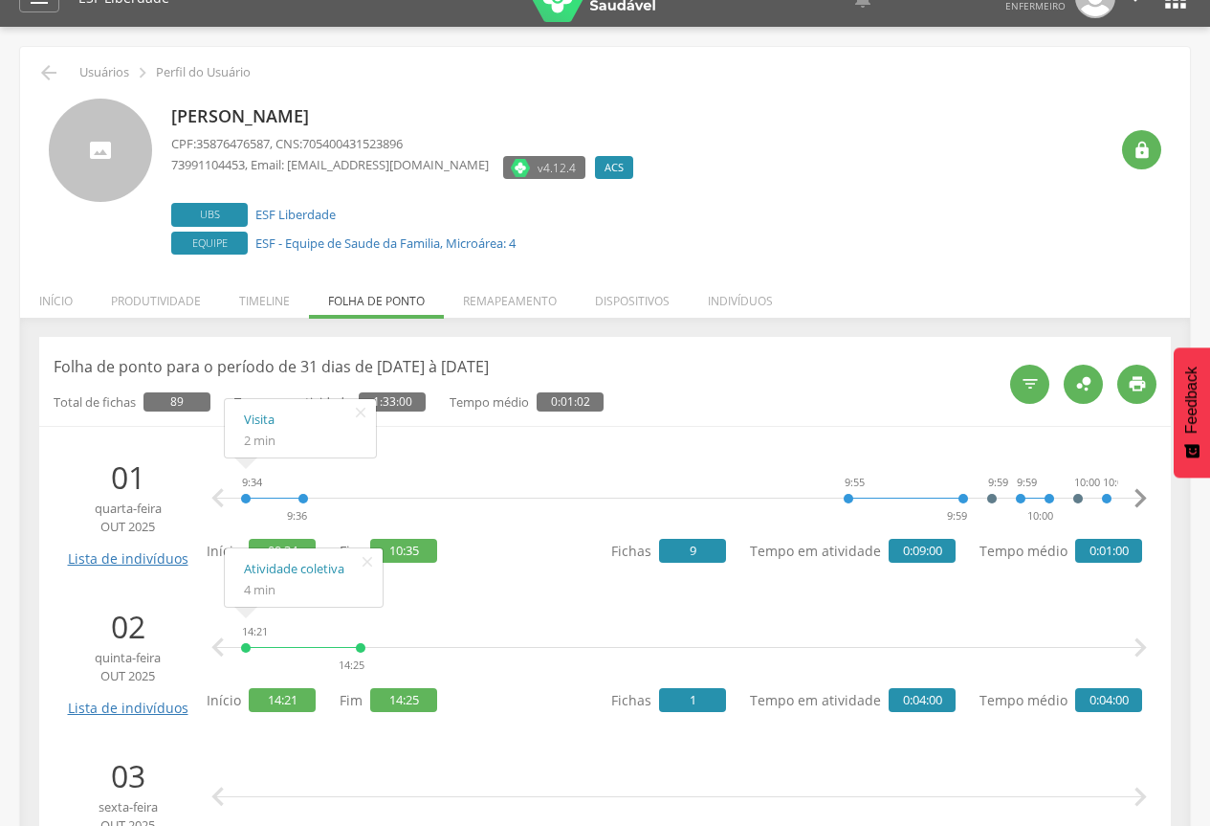
scroll to position [0, 0]
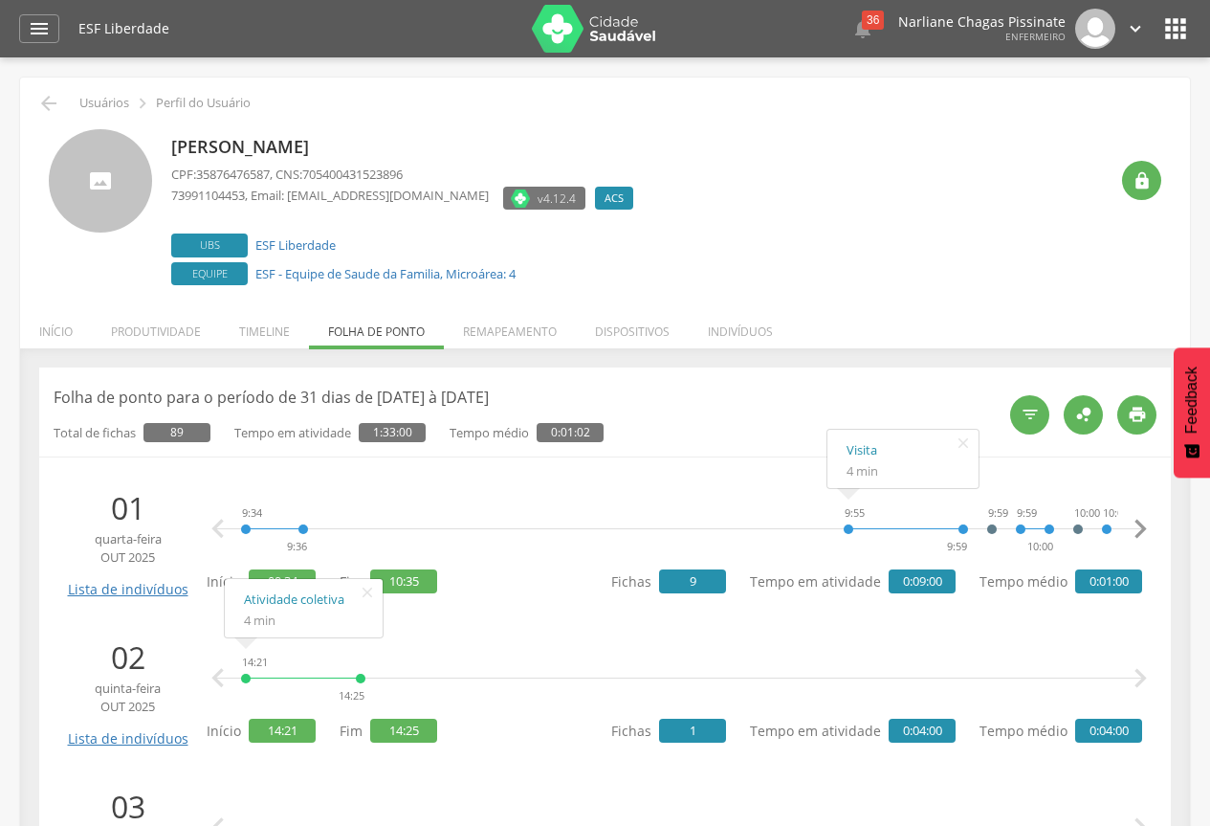
click at [438, 500] on div "9:34 9:36 9:55 9:59 9:59 9:59 10:00 10:00 10:00 10:01 10:33 10:35 10:35 Visita …" at bounding box center [679, 528] width 926 height 57
